Goal: Book appointment/travel/reservation

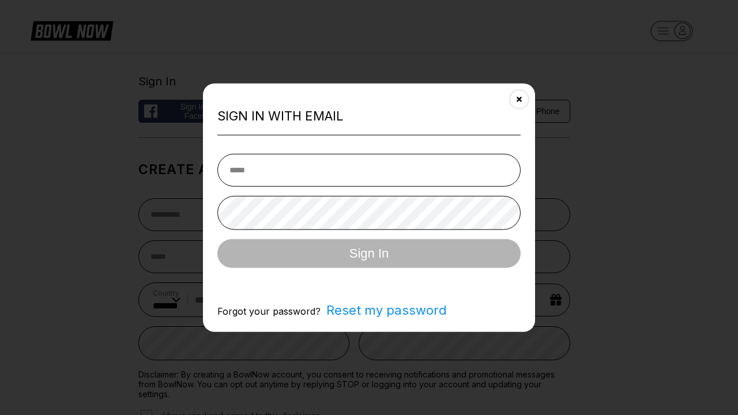
select select "**"
type input "**********"
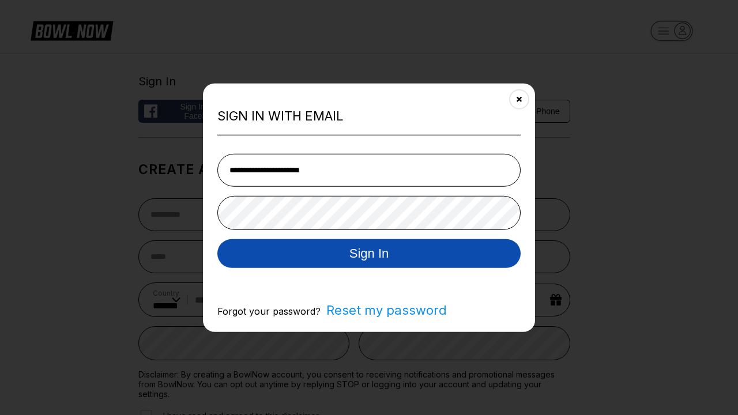
click at [369, 254] on button "Sign In" at bounding box center [368, 253] width 303 height 29
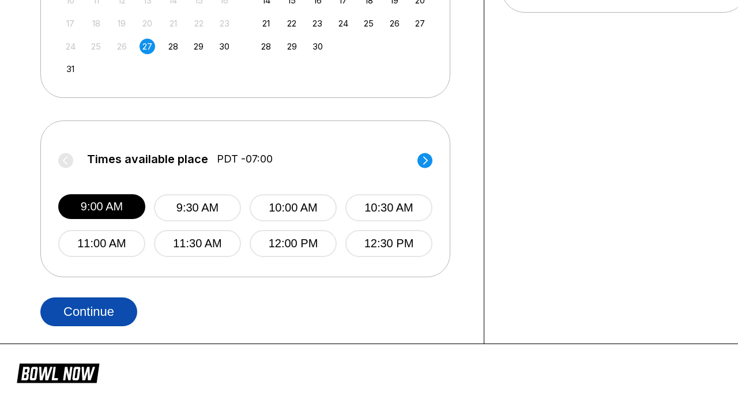
click at [89, 312] on button "Continue" at bounding box center [88, 312] width 97 height 29
